Goal: Find specific fact: Find specific fact

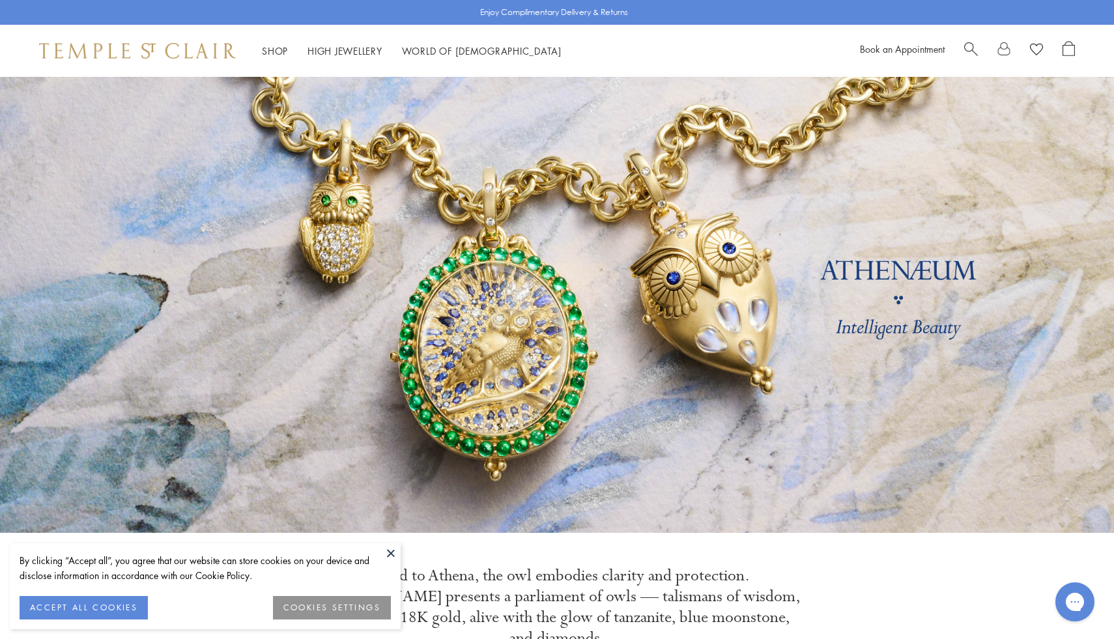
click at [972, 48] on span "Search" at bounding box center [971, 48] width 14 height 14
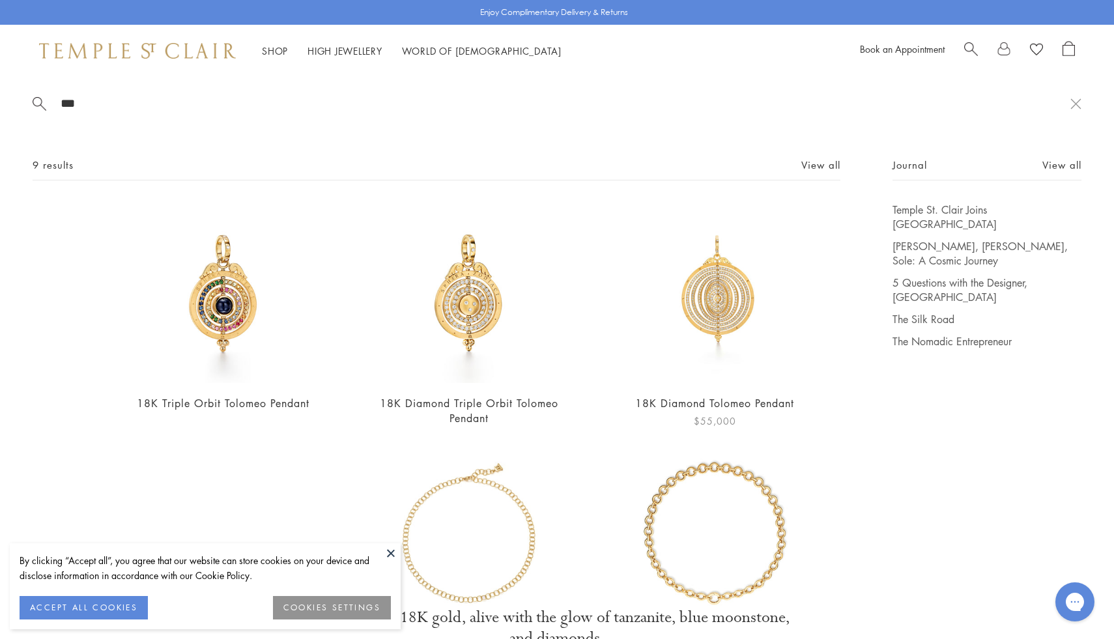
scroll to position [71, 0]
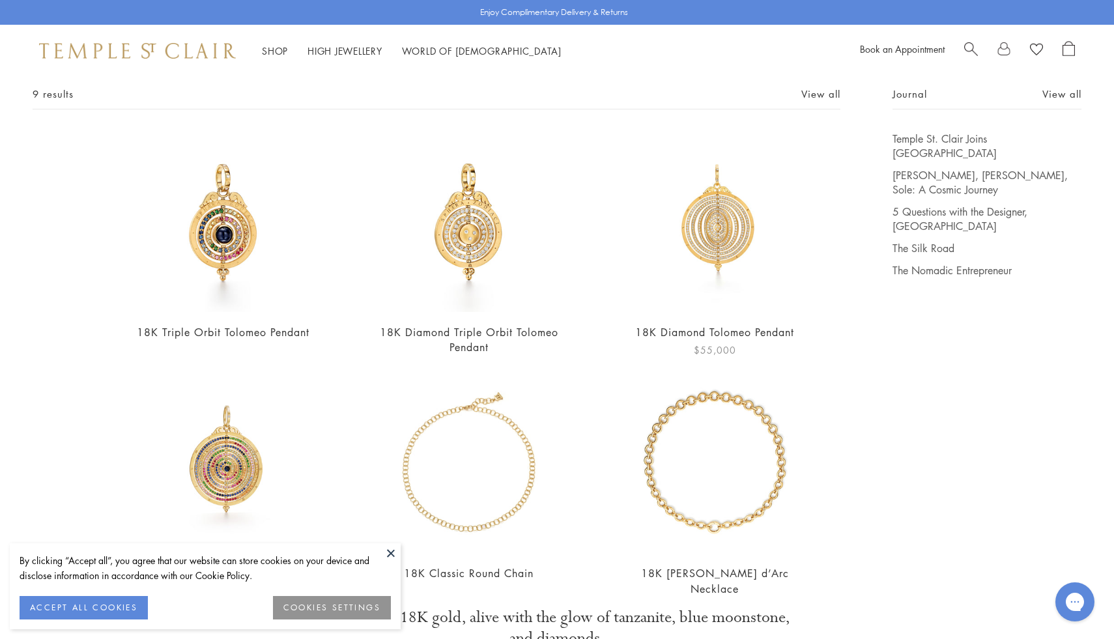
type input "***"
drag, startPoint x: 228, startPoint y: 460, endPoint x: 518, endPoint y: 13, distance: 532.5
click at [0, 0] on div "*** 9 results View all 18K Triple Orbit Tolomeo Pendant $18,500 18K Diamond Tri…" at bounding box center [557, 38] width 1114 height 77
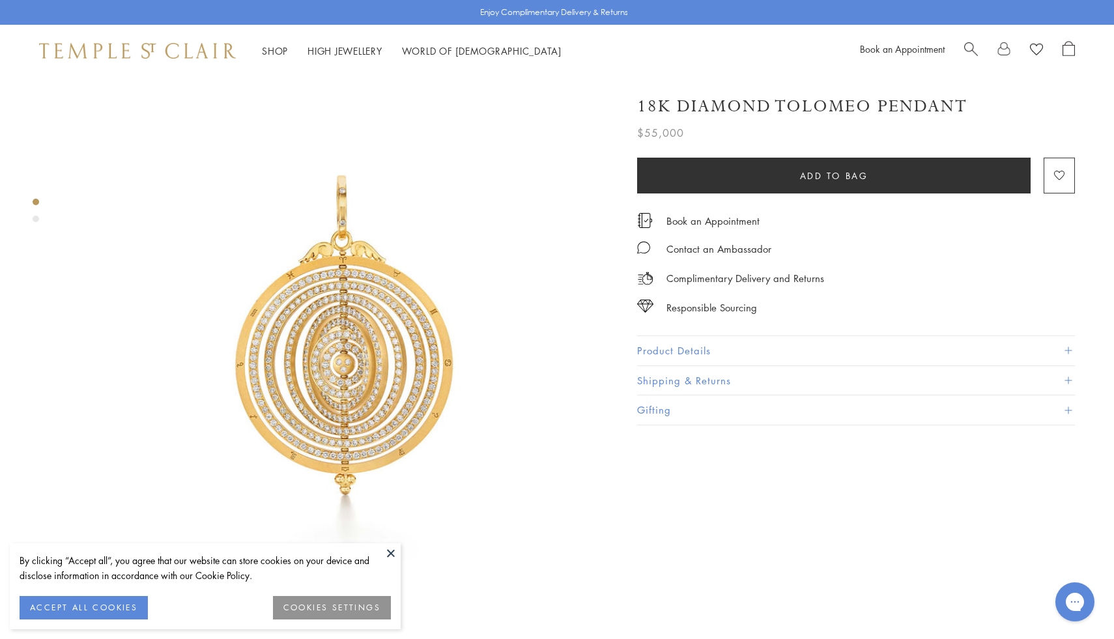
click at [699, 371] on button "Shipping & Returns" at bounding box center [856, 380] width 438 height 29
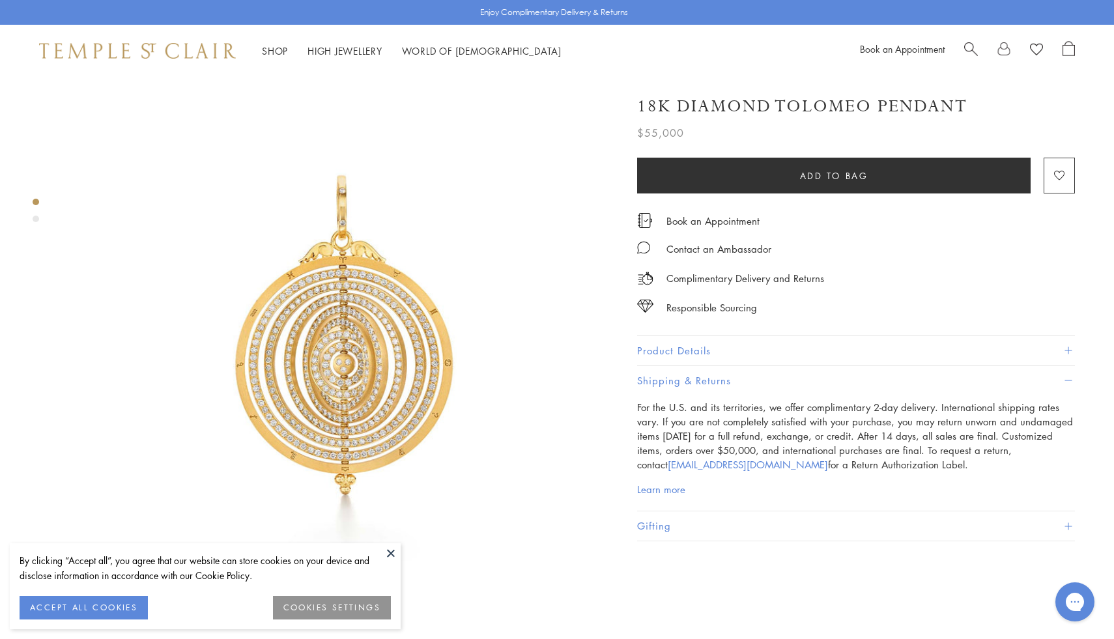
click at [703, 346] on button "Product Details" at bounding box center [856, 350] width 438 height 29
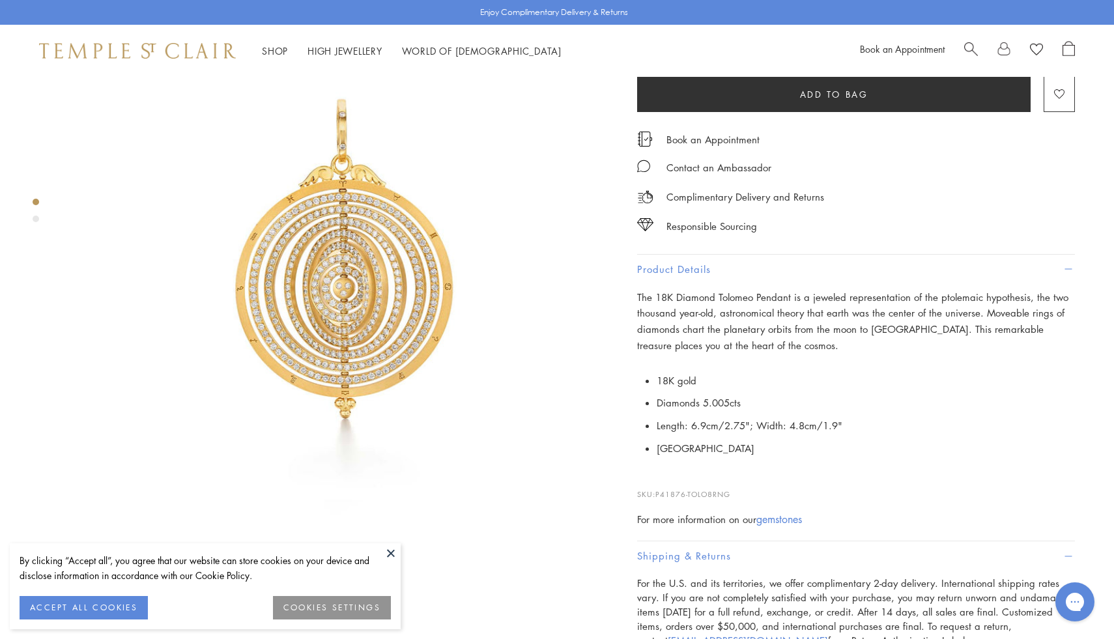
scroll to position [78, 0]
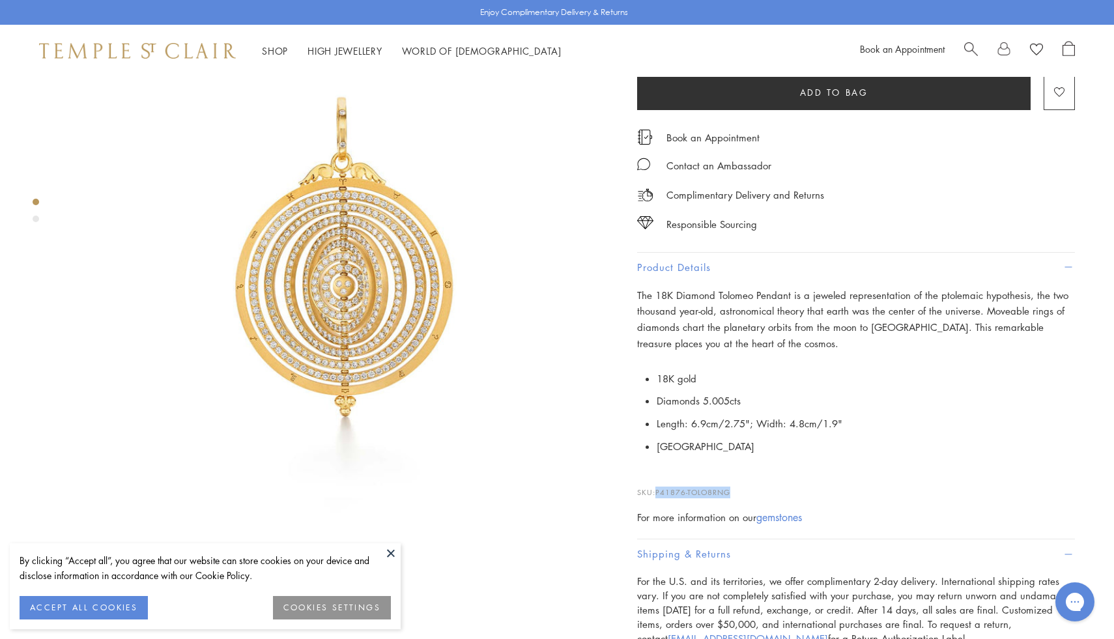
drag, startPoint x: 739, startPoint y: 492, endPoint x: 659, endPoint y: 489, distance: 80.1
click at [659, 489] on p "SKU: P41876-TOLO8RNG" at bounding box center [856, 485] width 438 height 25
copy span "P41876-TOLO8RNG"
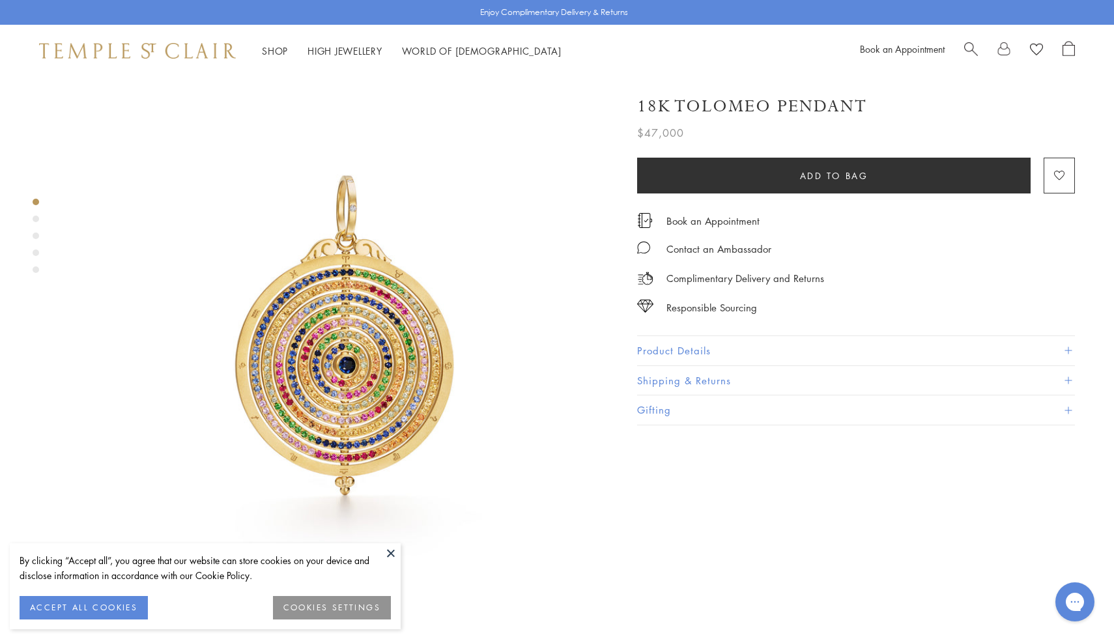
click at [666, 344] on button "Product Details" at bounding box center [856, 350] width 438 height 29
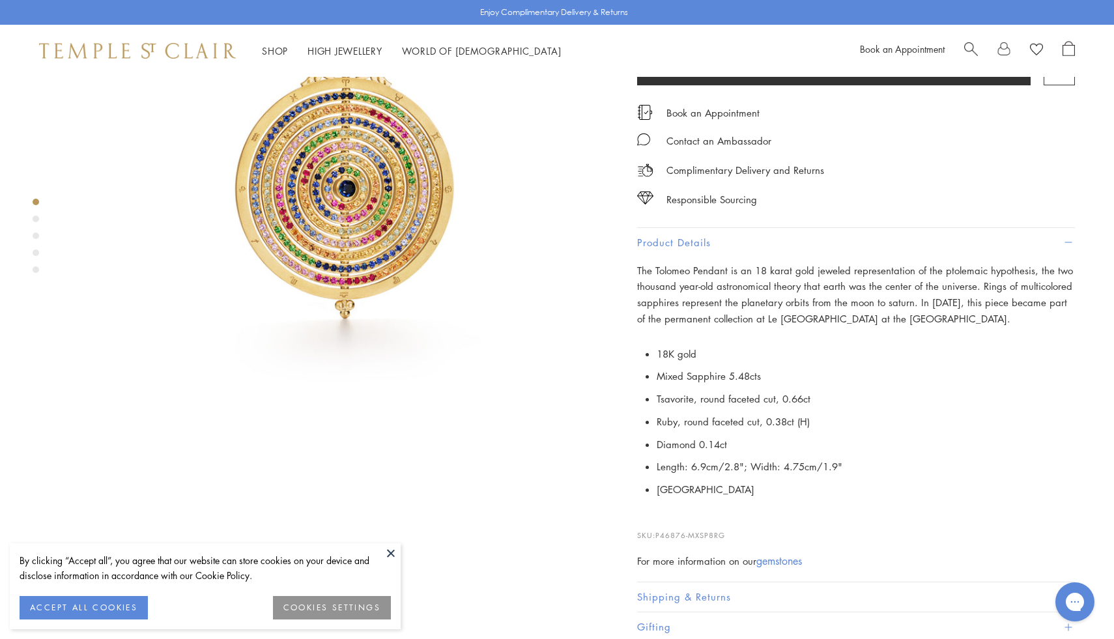
scroll to position [203, 0]
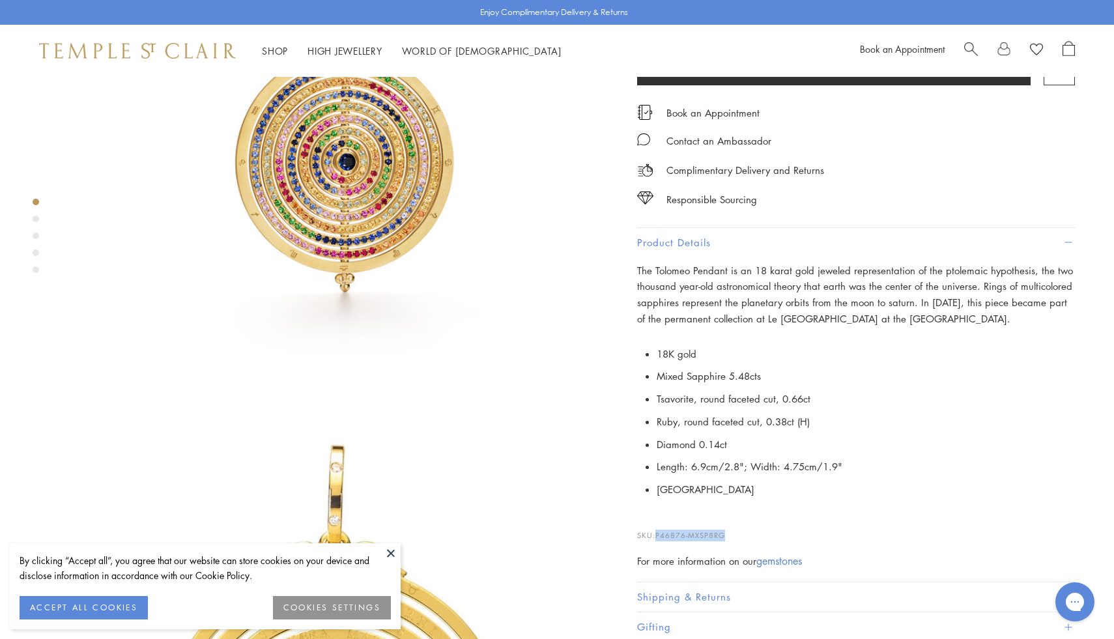
drag, startPoint x: 731, startPoint y: 531, endPoint x: 655, endPoint y: 536, distance: 76.4
click at [655, 536] on p "SKU: P46876-MXSP8RG" at bounding box center [856, 528] width 438 height 25
copy p "P46876-MXSP8RG"
